Goal: Check status: Check status

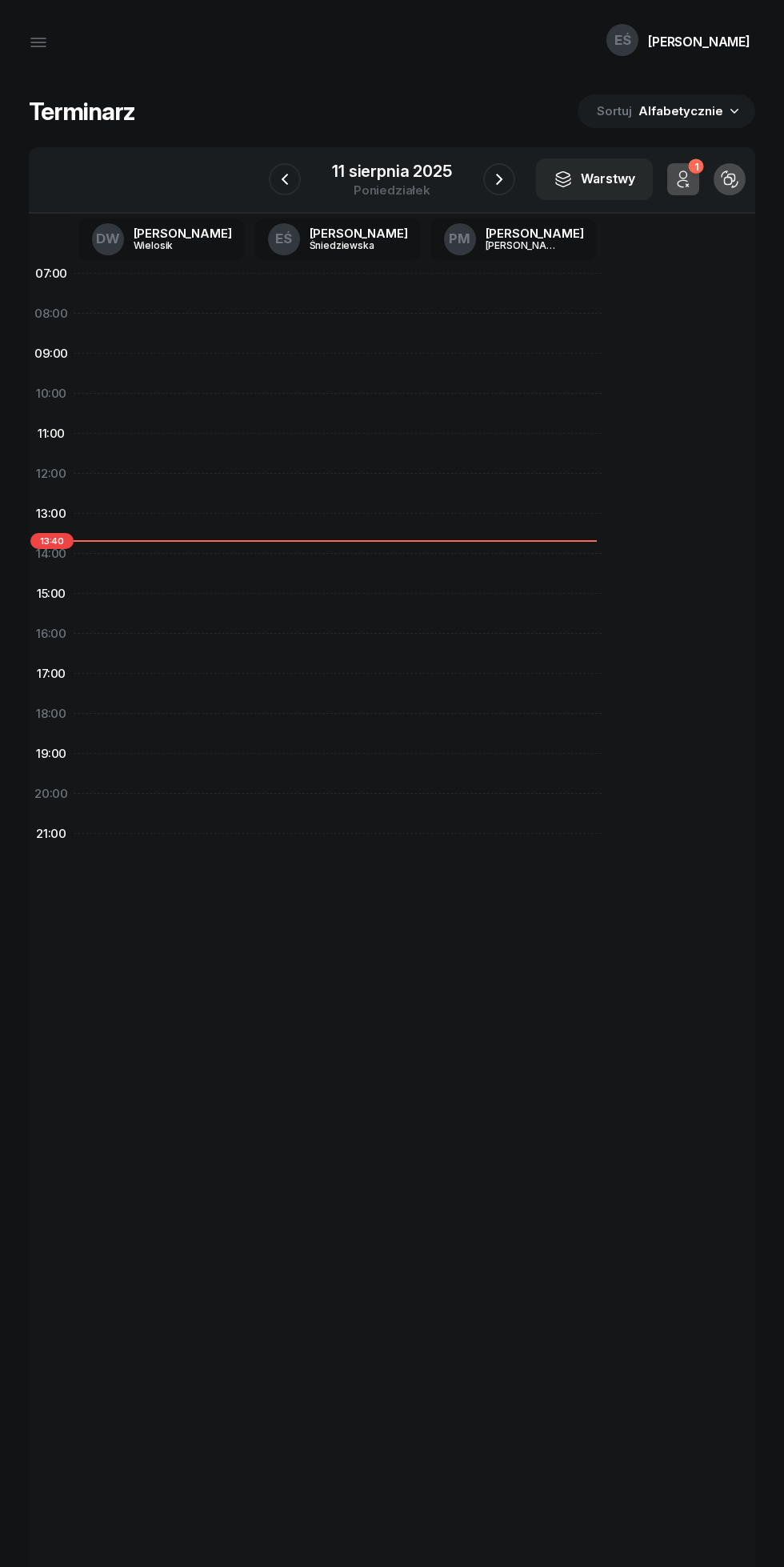
click at [285, 179] on icon "button" at bounding box center [284, 179] width 19 height 19
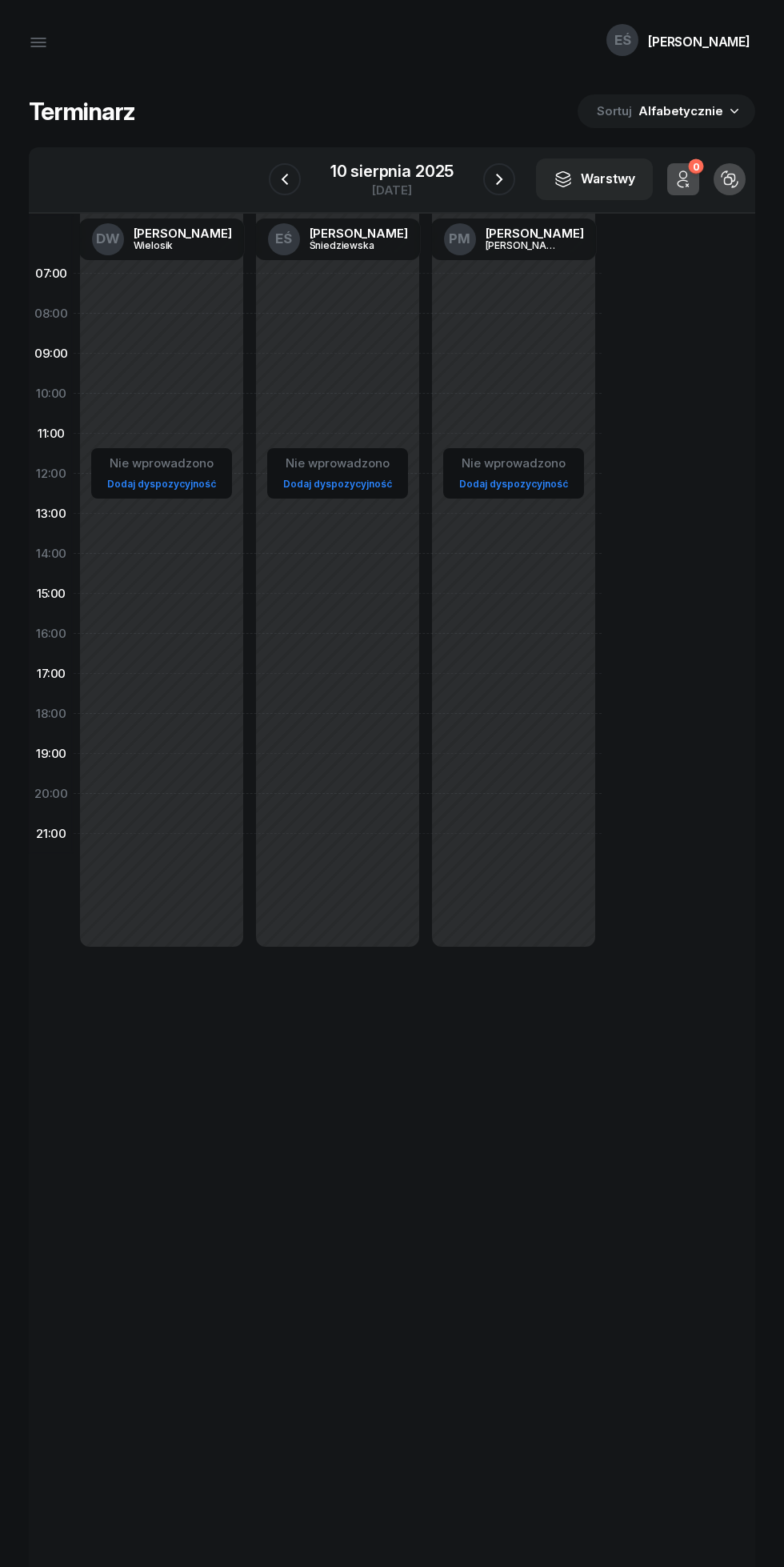
click at [287, 180] on icon "button" at bounding box center [284, 179] width 19 height 19
click at [285, 179] on icon "button" at bounding box center [284, 179] width 19 height 19
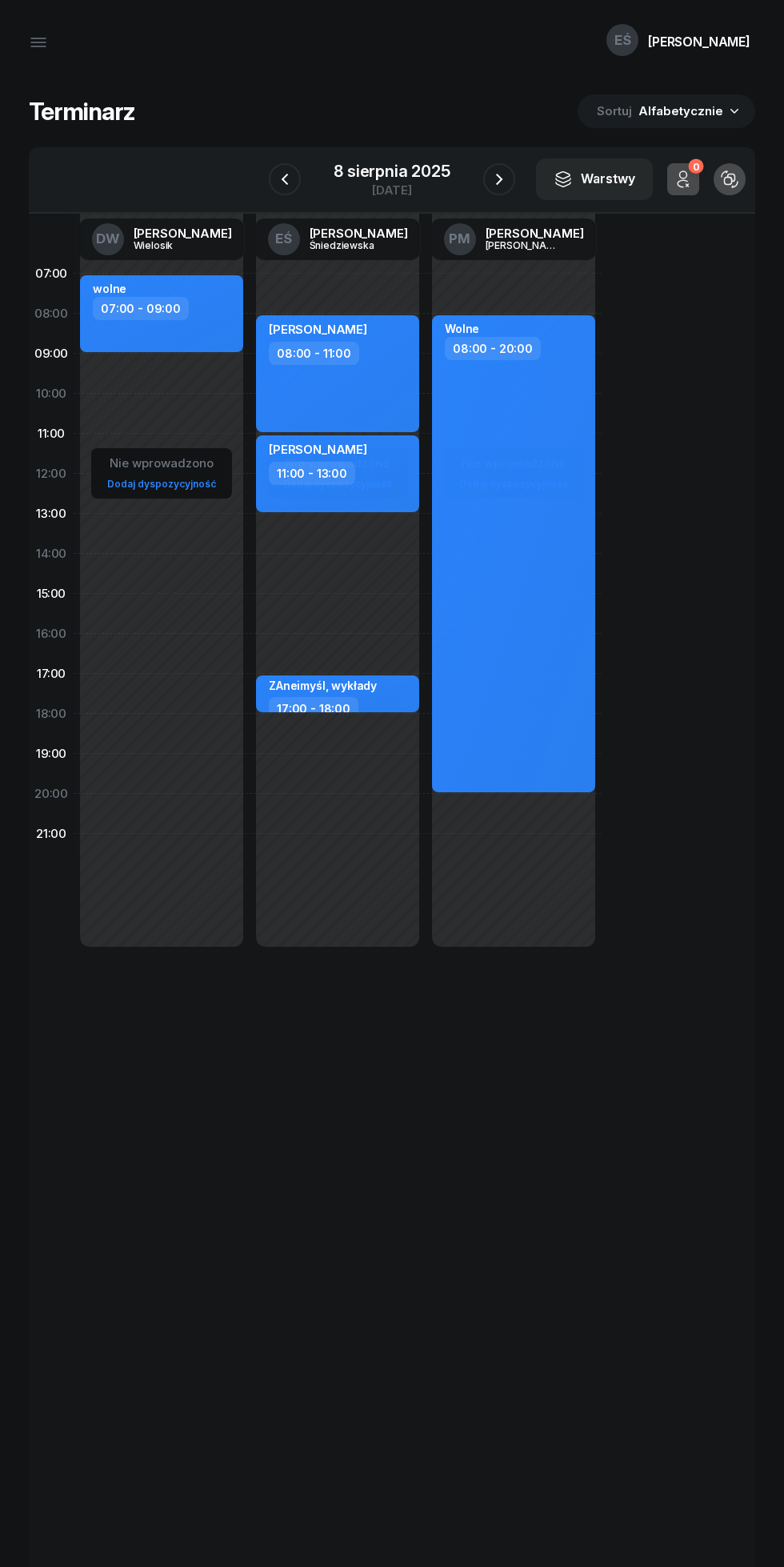
click at [285, 179] on icon "button" at bounding box center [284, 179] width 19 height 19
